Goal: Task Accomplishment & Management: Use online tool/utility

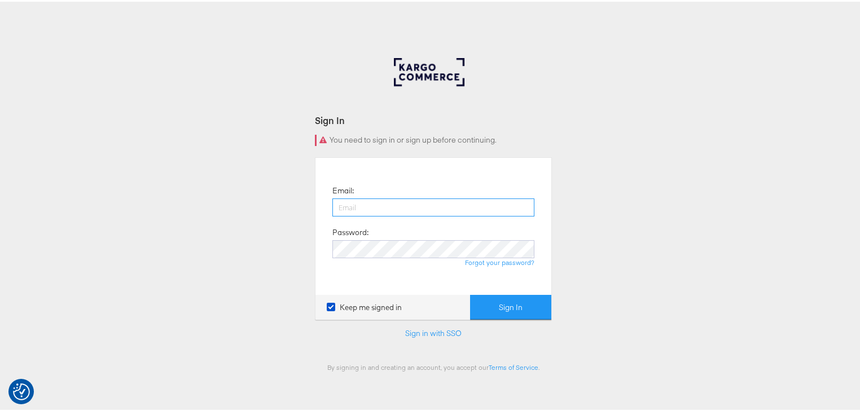
click at [432, 211] on input "email" at bounding box center [433, 206] width 202 height 18
type input "[PERSON_NAME][EMAIL_ADDRESS][PERSON_NAME][DOMAIN_NAME]"
click at [470, 293] on button "Sign In" at bounding box center [510, 305] width 81 height 25
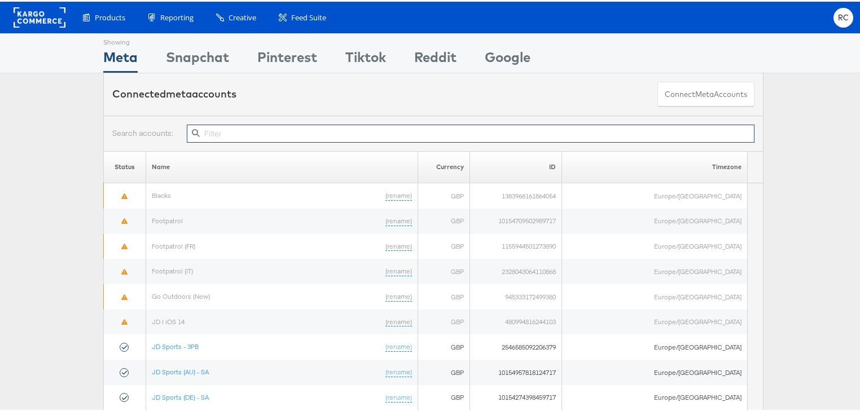
click at [257, 129] on input "text" at bounding box center [471, 132] width 568 height 18
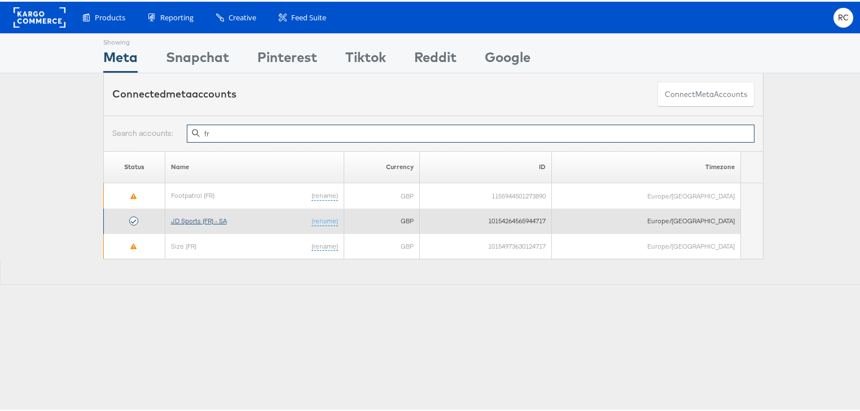
type input "fr"
click at [199, 220] on link "JD Sports (FR) - SA" at bounding box center [199, 219] width 56 height 8
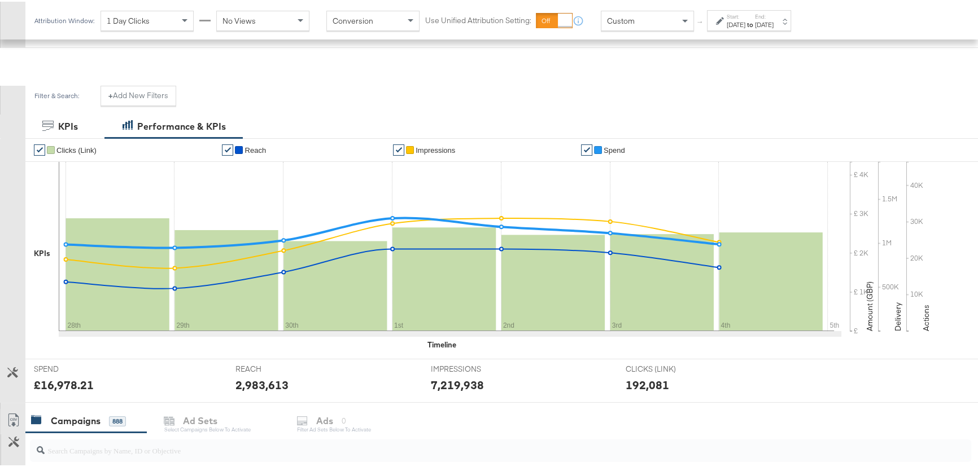
scroll to position [205, 0]
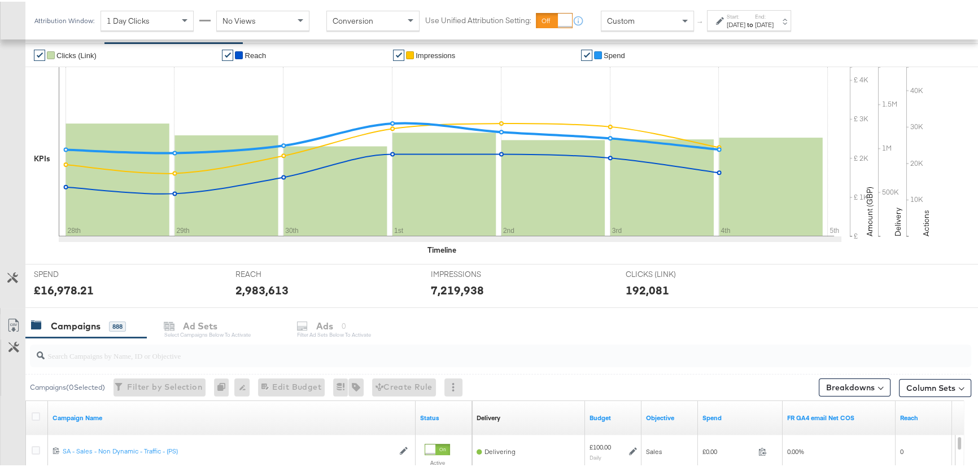
click at [91, 351] on input "search" at bounding box center [465, 350] width 841 height 22
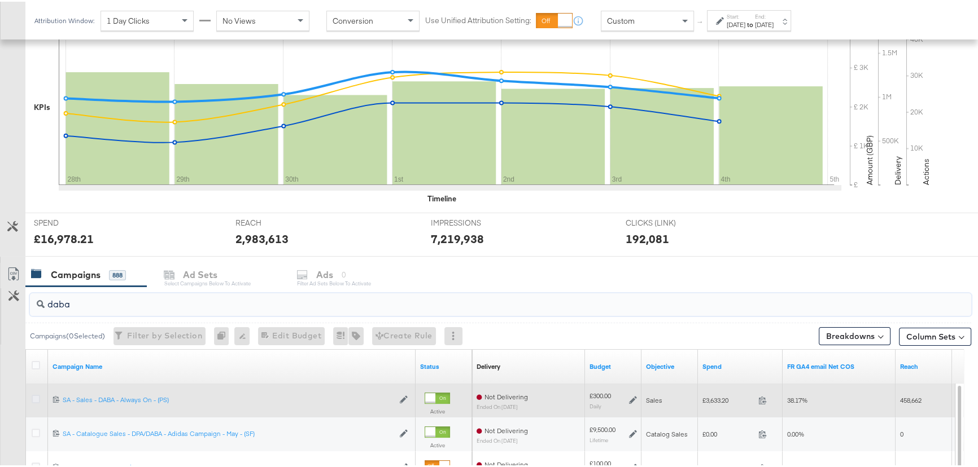
type input "daba"
drag, startPoint x: 34, startPoint y: 397, endPoint x: 50, endPoint y: 390, distance: 17.4
click at [34, 397] on icon at bounding box center [36, 397] width 8 height 8
click at [0, 0] on input "checkbox" at bounding box center [0, 0] width 0 height 0
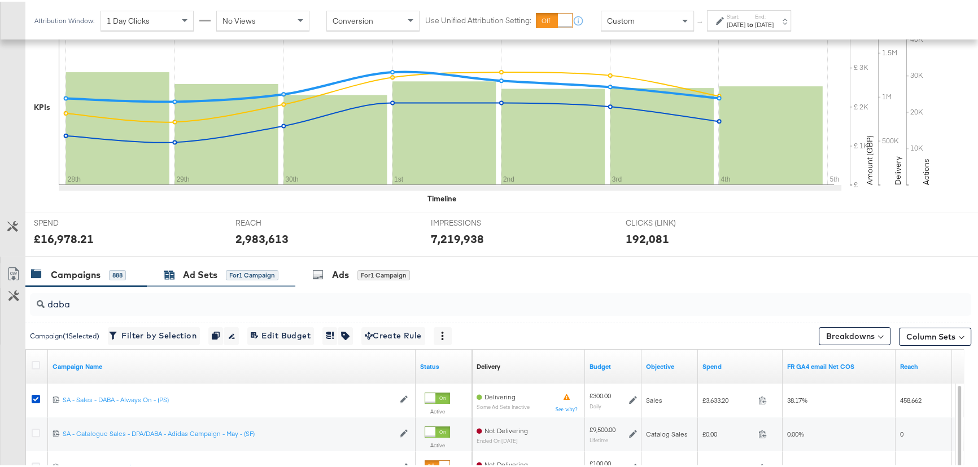
click at [218, 276] on div "Ad Sets for 1 Campaign" at bounding box center [221, 273] width 115 height 13
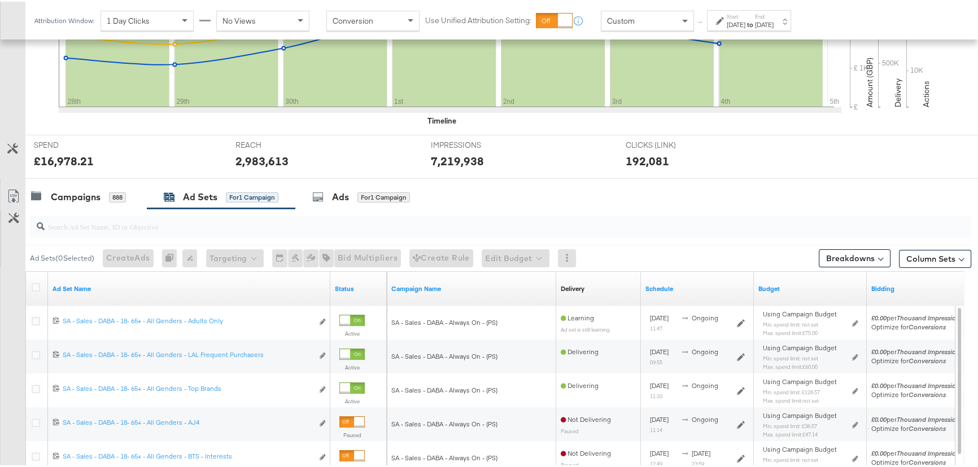
scroll to position [359, 0]
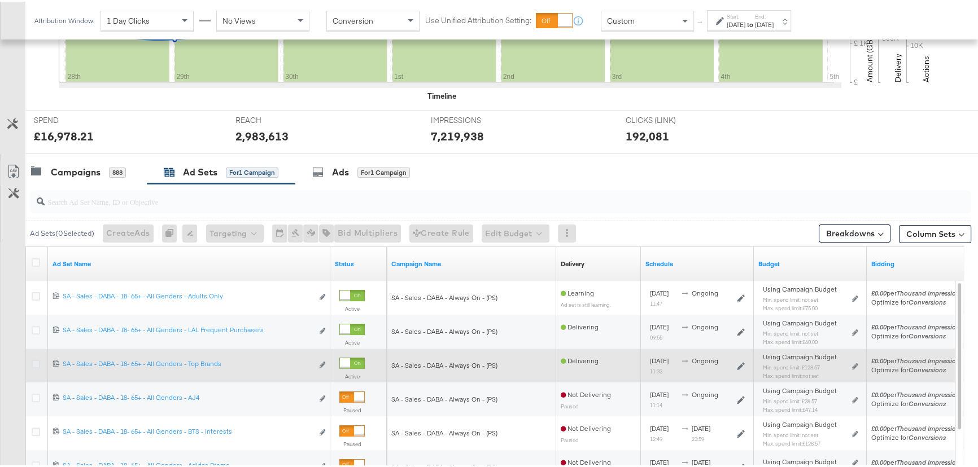
click at [37, 360] on icon at bounding box center [36, 362] width 8 height 8
click at [0, 0] on input "checkbox" at bounding box center [0, 0] width 0 height 0
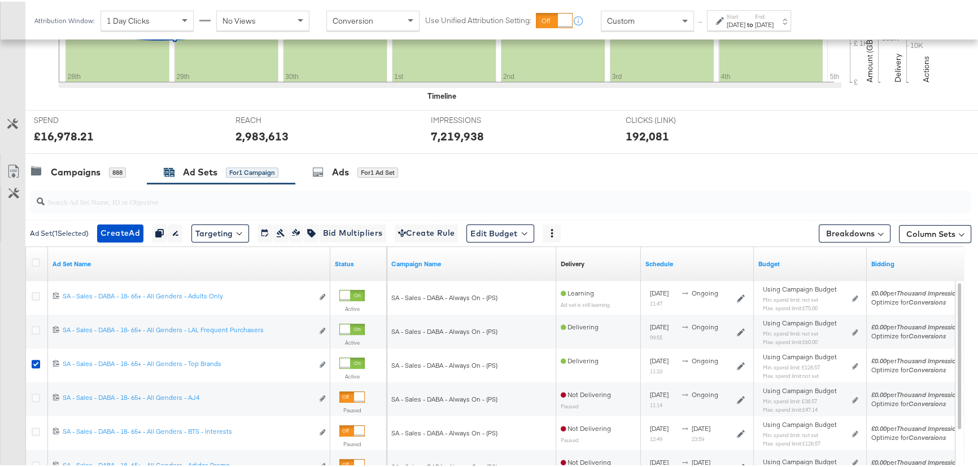
click at [773, 15] on label "End:" at bounding box center [764, 14] width 19 height 7
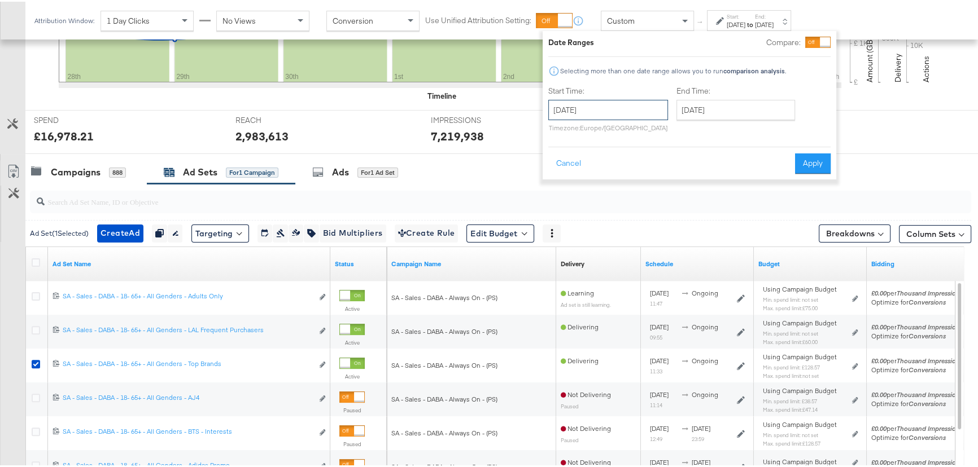
click at [632, 103] on input "September 28th 2025" at bounding box center [608, 108] width 120 height 20
click at [633, 103] on input "September 28th 2025" at bounding box center [608, 108] width 120 height 20
click at [678, 130] on span "›" at bounding box center [676, 131] width 17 height 17
click at [659, 165] on td "3" at bounding box center [656, 165] width 19 height 16
type input "October 3rd 2025"
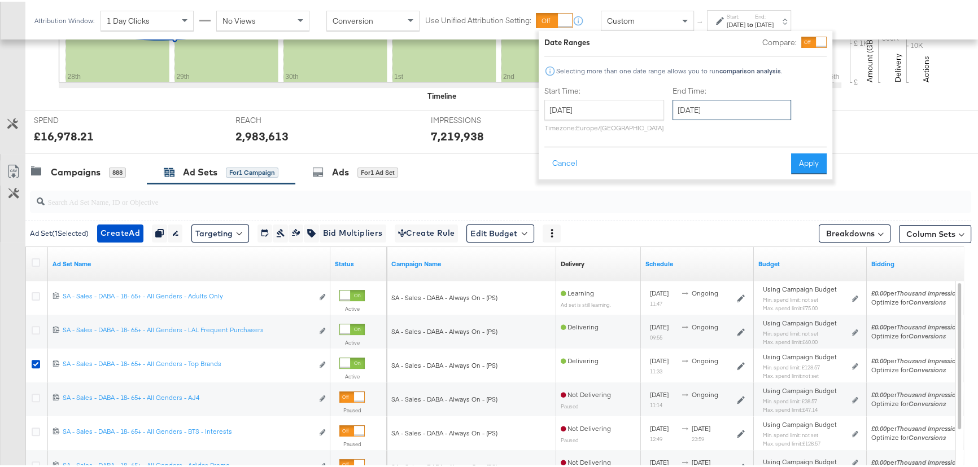
click at [730, 118] on input "October 4th 2025" at bounding box center [731, 108] width 119 height 20
click at [723, 183] on td "7" at bounding box center [723, 181] width 19 height 16
click at [728, 109] on input "October 7th 2025" at bounding box center [731, 108] width 119 height 20
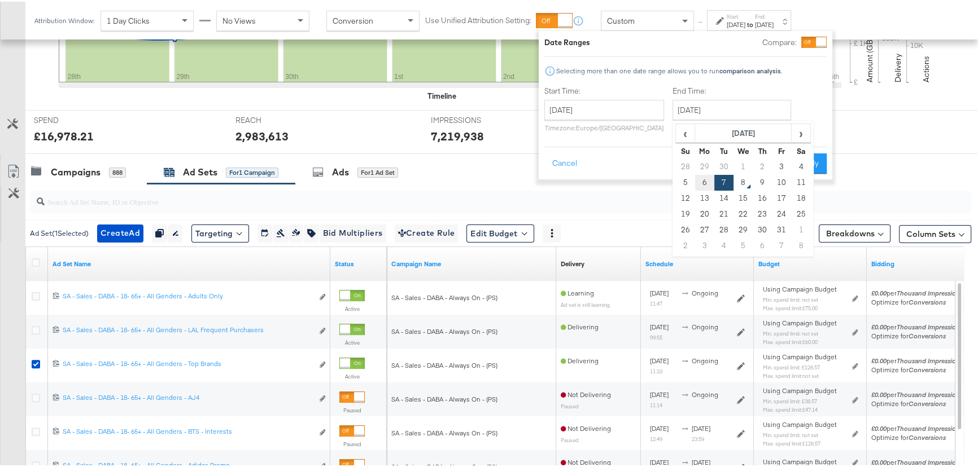
click at [706, 186] on td "6" at bounding box center [704, 181] width 19 height 16
type input "October 6th 2025"
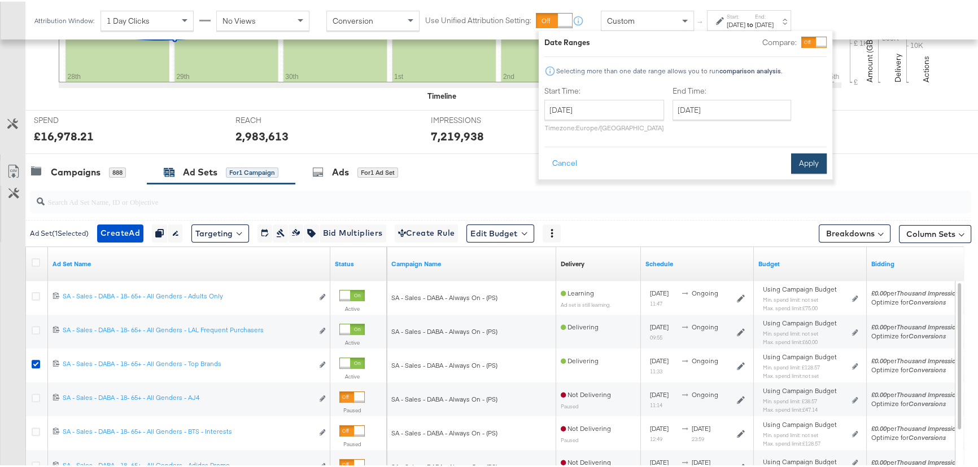
click at [799, 164] on button "Apply" at bounding box center [809, 162] width 36 height 20
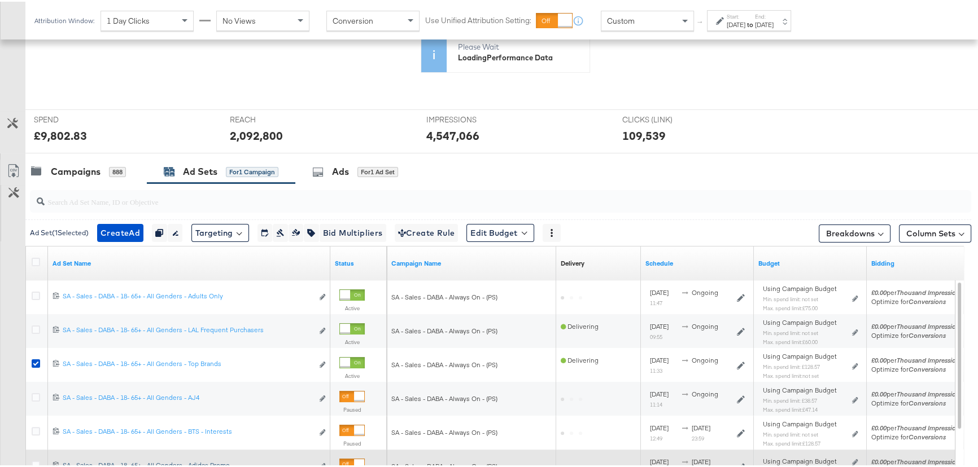
scroll to position [462, 0]
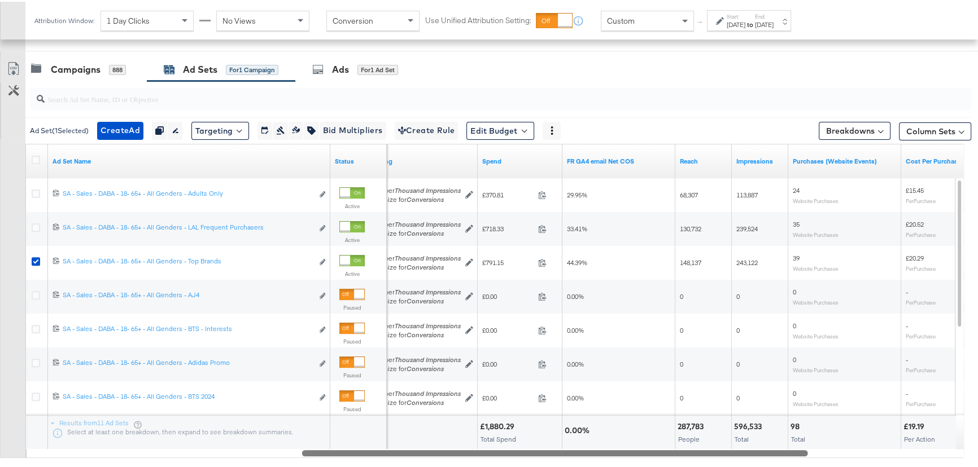
drag, startPoint x: 301, startPoint y: 449, endPoint x: 574, endPoint y: 461, distance: 273.4
click at [574, 461] on div "Ad Set ( 1 Selected) Create Ad Create 1 ad Duplicate 1 ad set Rename 1 ad set E…" at bounding box center [485, 280] width 971 height 401
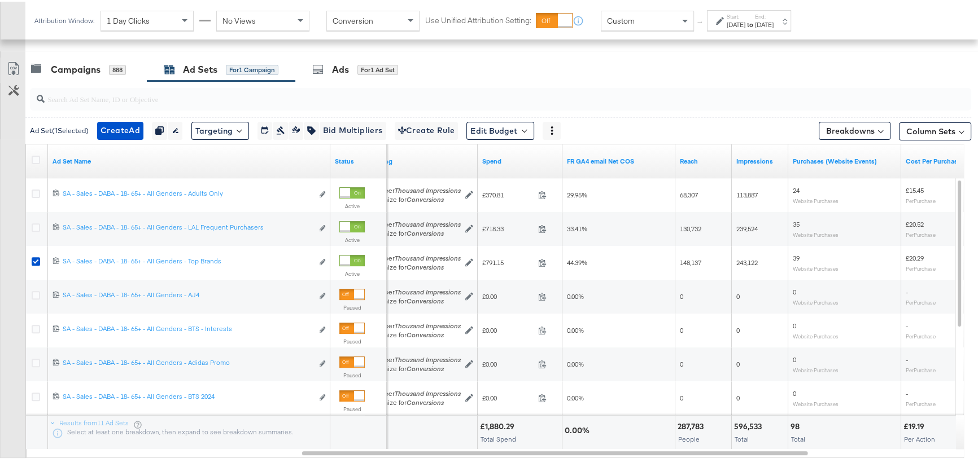
click at [584, 76] on div "Campaigns 888 Ad Sets for 1 Campaign Ads for 1 Ad Set" at bounding box center [504, 68] width 959 height 24
click at [755, 19] on strong "to" at bounding box center [750, 23] width 10 height 8
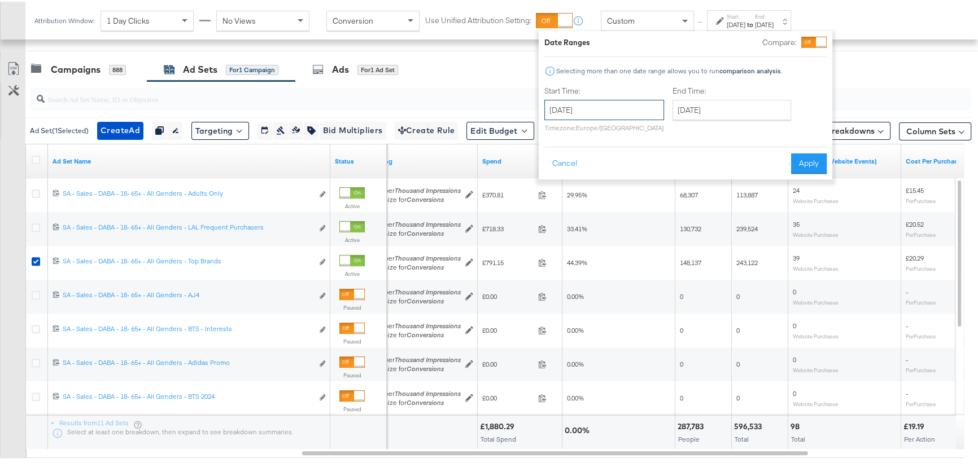
click at [623, 113] on input "October 3rd 2025" at bounding box center [604, 108] width 120 height 20
click at [621, 164] on td "1" at bounding box center [614, 165] width 19 height 16
type input "October 1st 2025"
click at [790, 156] on button "Apply" at bounding box center [808, 162] width 36 height 20
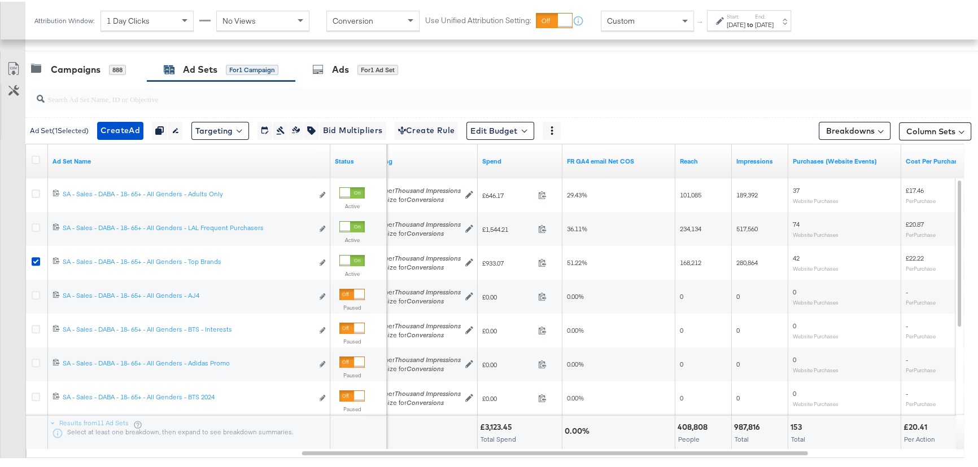
click at [773, 16] on label "End:" at bounding box center [764, 14] width 19 height 7
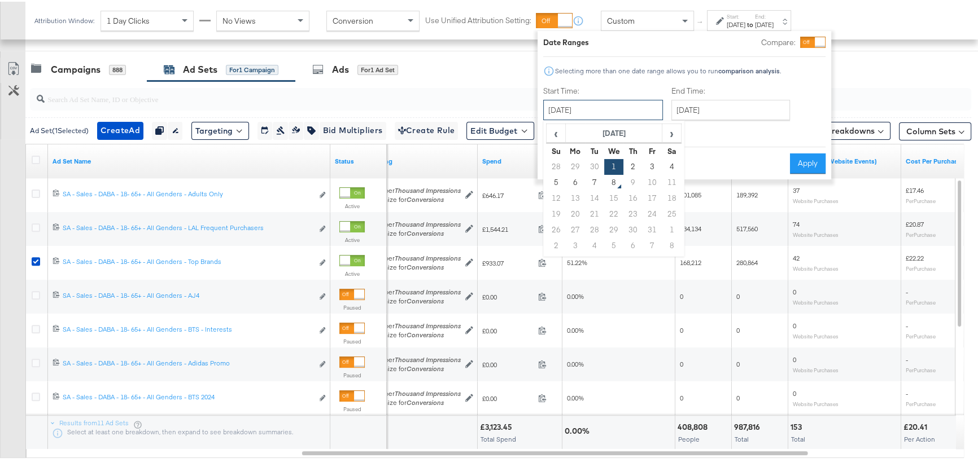
click at [634, 109] on input "October 1st 2025" at bounding box center [603, 108] width 120 height 20
click at [575, 179] on td "6" at bounding box center [575, 181] width 19 height 16
type input "October 6th 2025"
click at [816, 165] on button "Apply" at bounding box center [808, 162] width 36 height 20
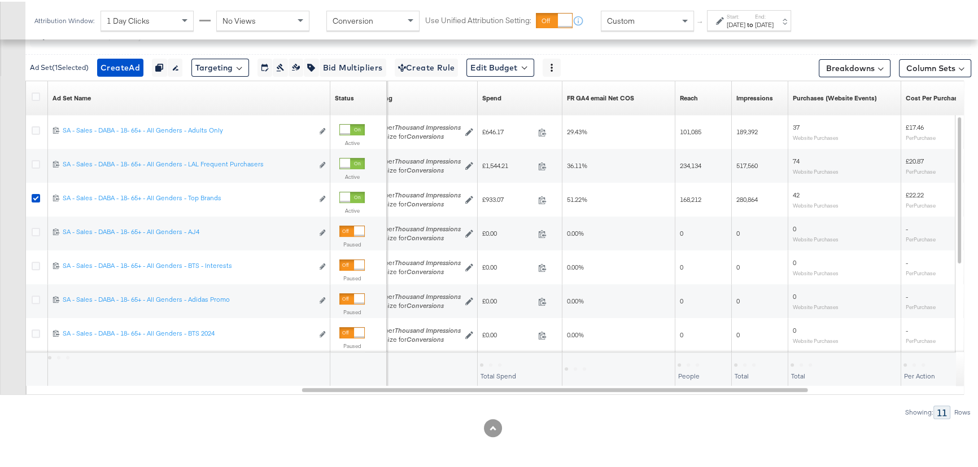
scroll to position [366, 0]
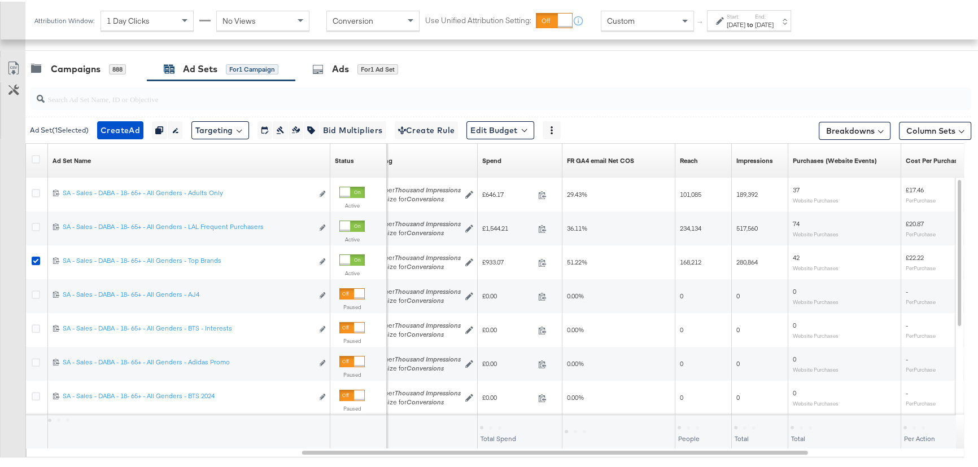
click at [773, 12] on label "End:" at bounding box center [764, 14] width 19 height 7
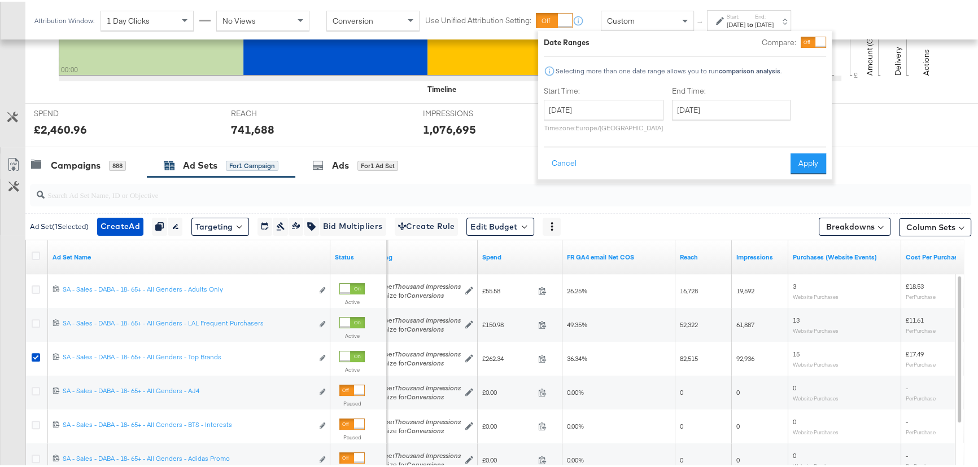
scroll to position [462, 0]
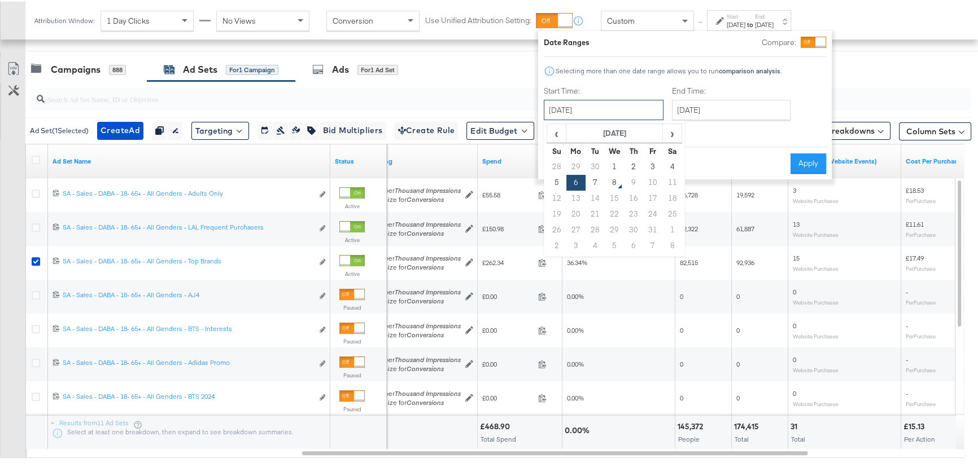
click at [614, 106] on input "October 6th 2025" at bounding box center [604, 108] width 120 height 20
click at [553, 178] on td "5" at bounding box center [556, 181] width 19 height 16
type input "October 5th 2025"
click at [796, 159] on button "Apply" at bounding box center [808, 162] width 36 height 20
